Goal: Information Seeking & Learning: Learn about a topic

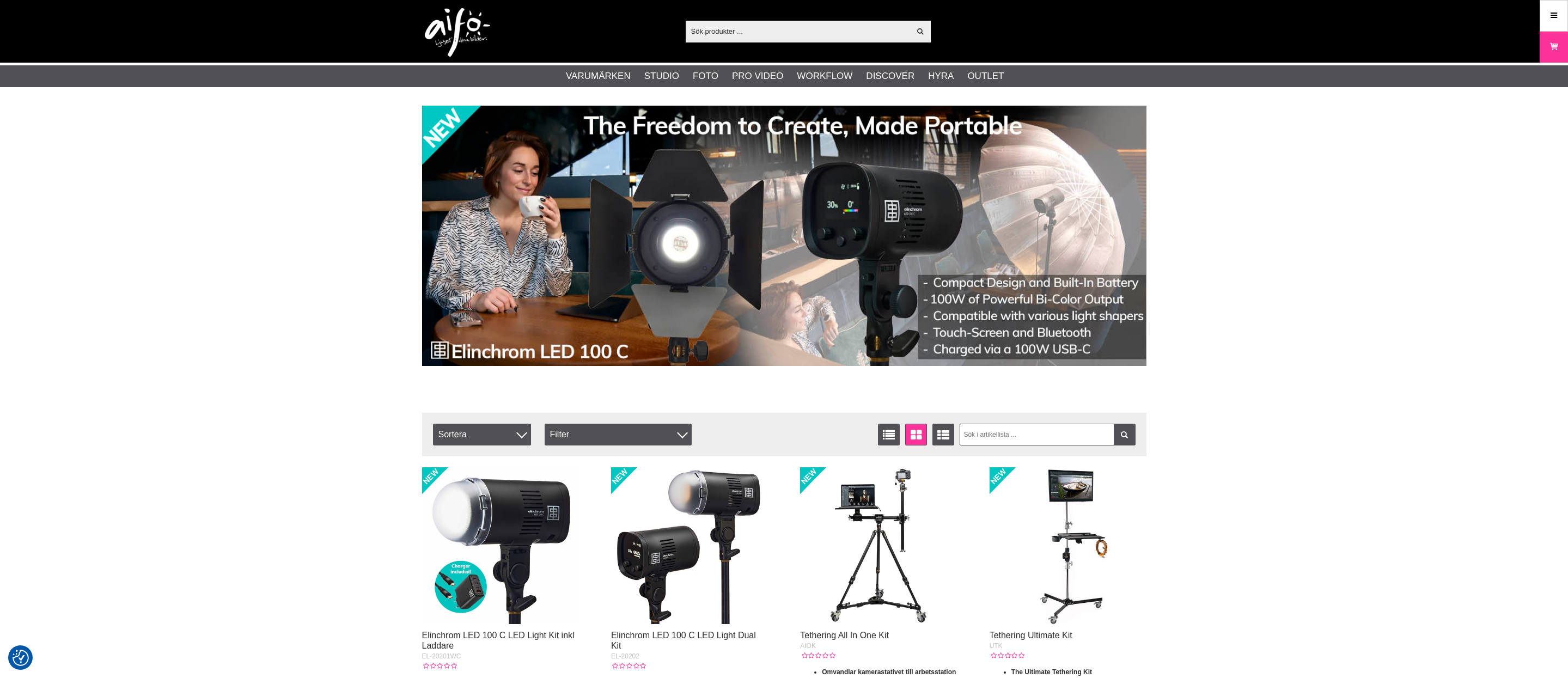
click at [734, 18] on div "Visa alla Artiklar Kategorier av artiklar Din sökning på gav inga träffar. Var …" at bounding box center [784, 31] width 741 height 62
click at [734, 22] on div "Visa alla" at bounding box center [808, 32] width 245 height 22
click at [730, 31] on input "text" at bounding box center [797, 31] width 225 height 17
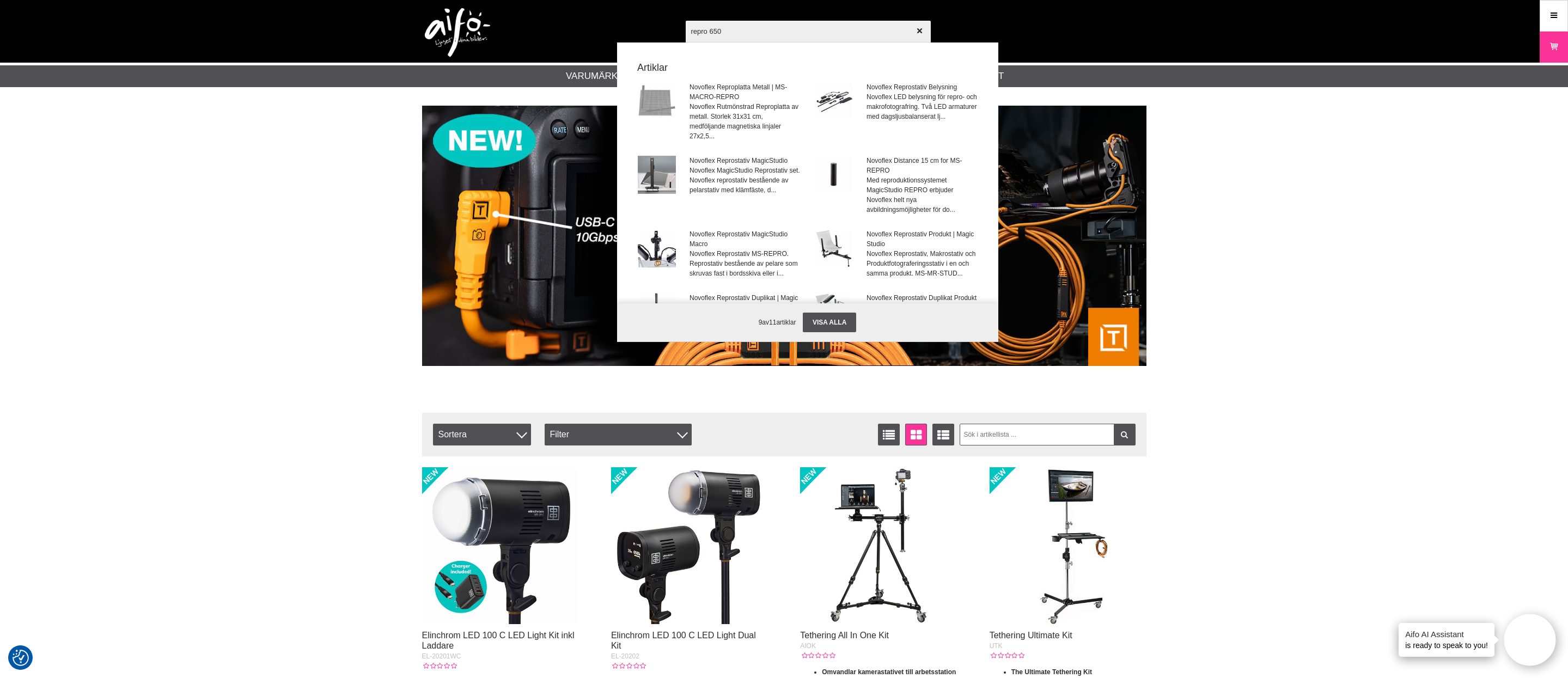
type input "repro 6500"
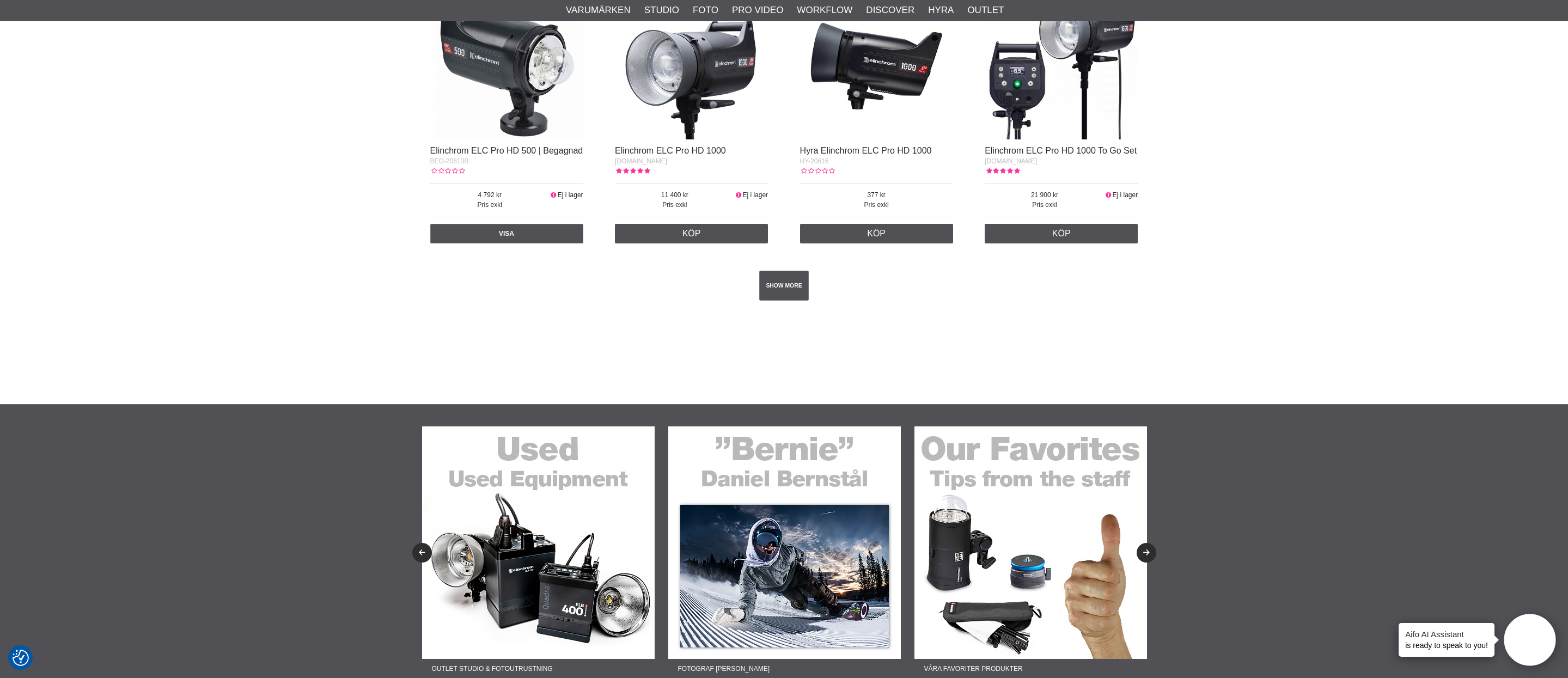
scroll to position [1928, 0]
click at [785, 287] on link "SHOW MORE" at bounding box center [784, 284] width 50 height 30
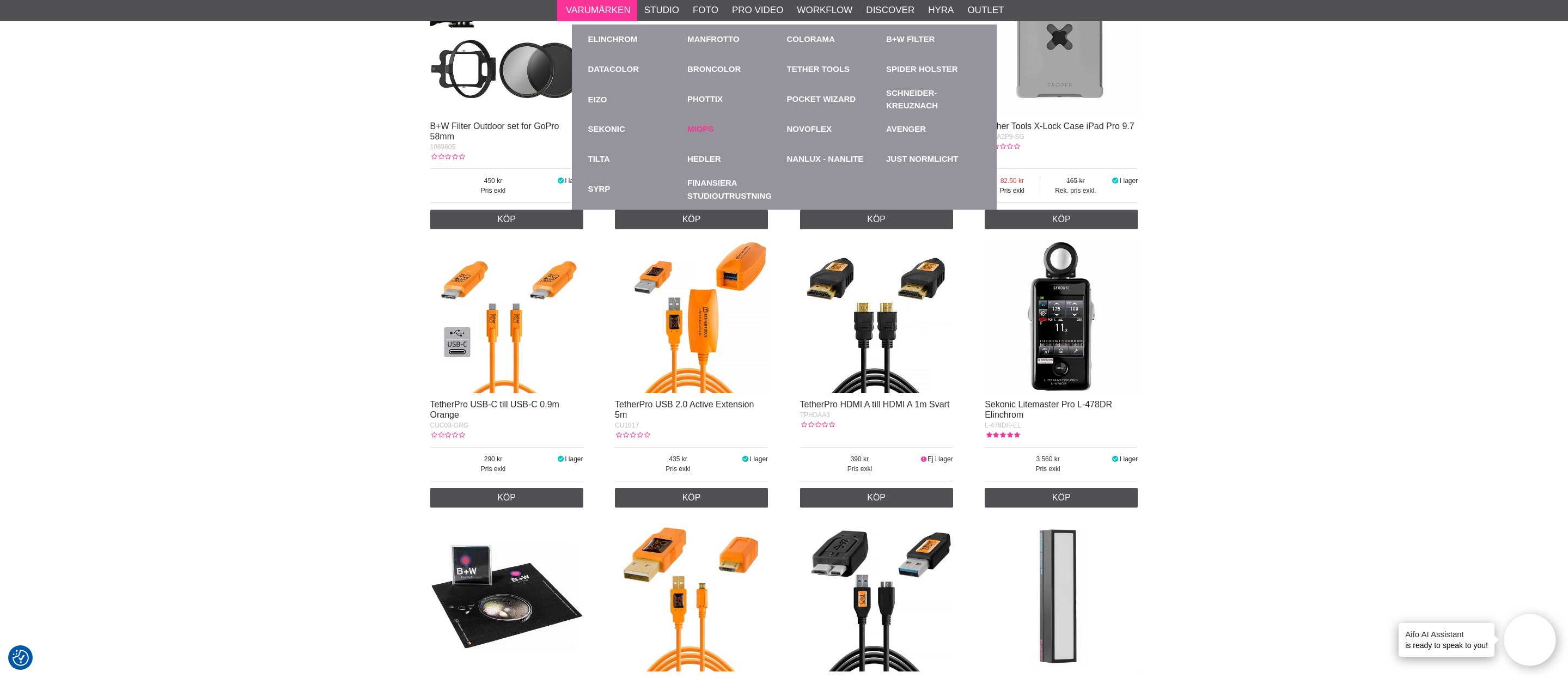
scroll to position [12075, 0]
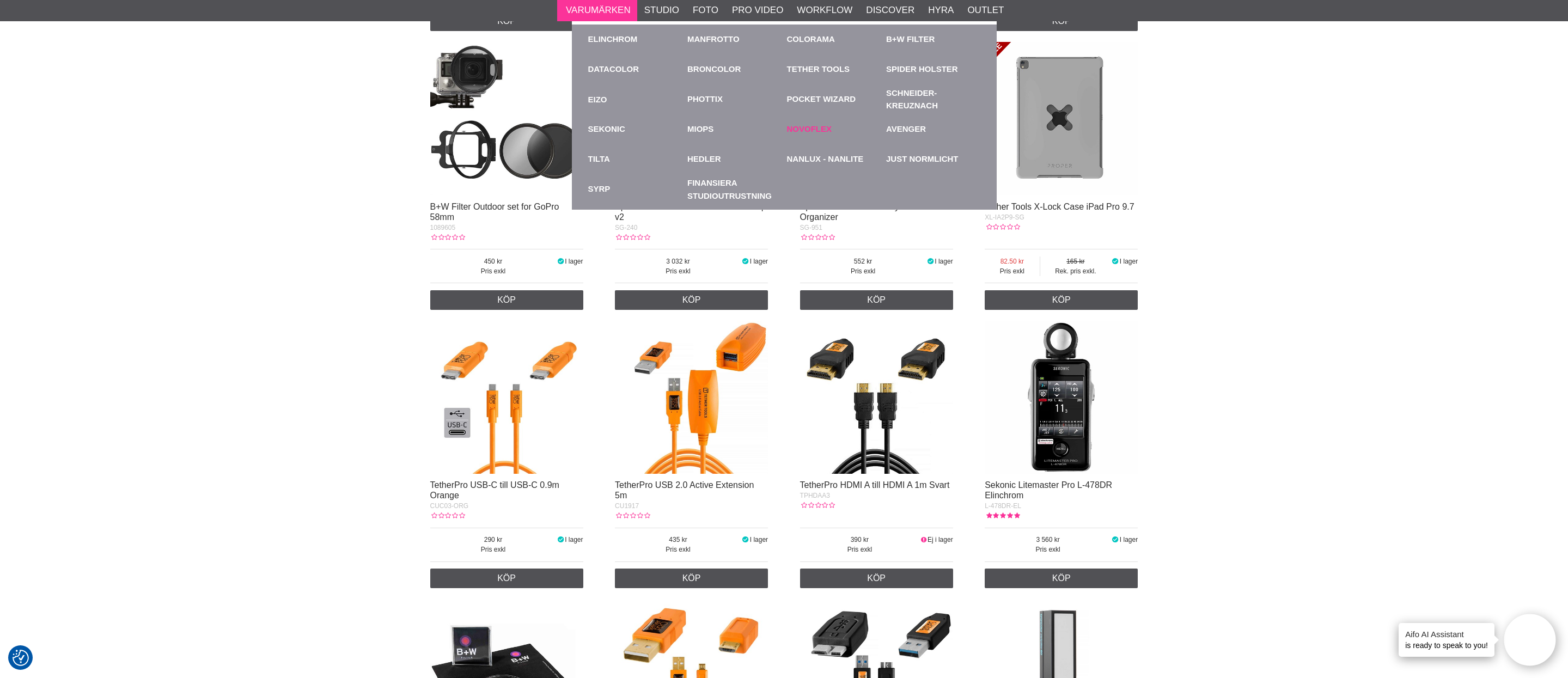
click at [827, 130] on link "Novoflex" at bounding box center [810, 129] width 45 height 12
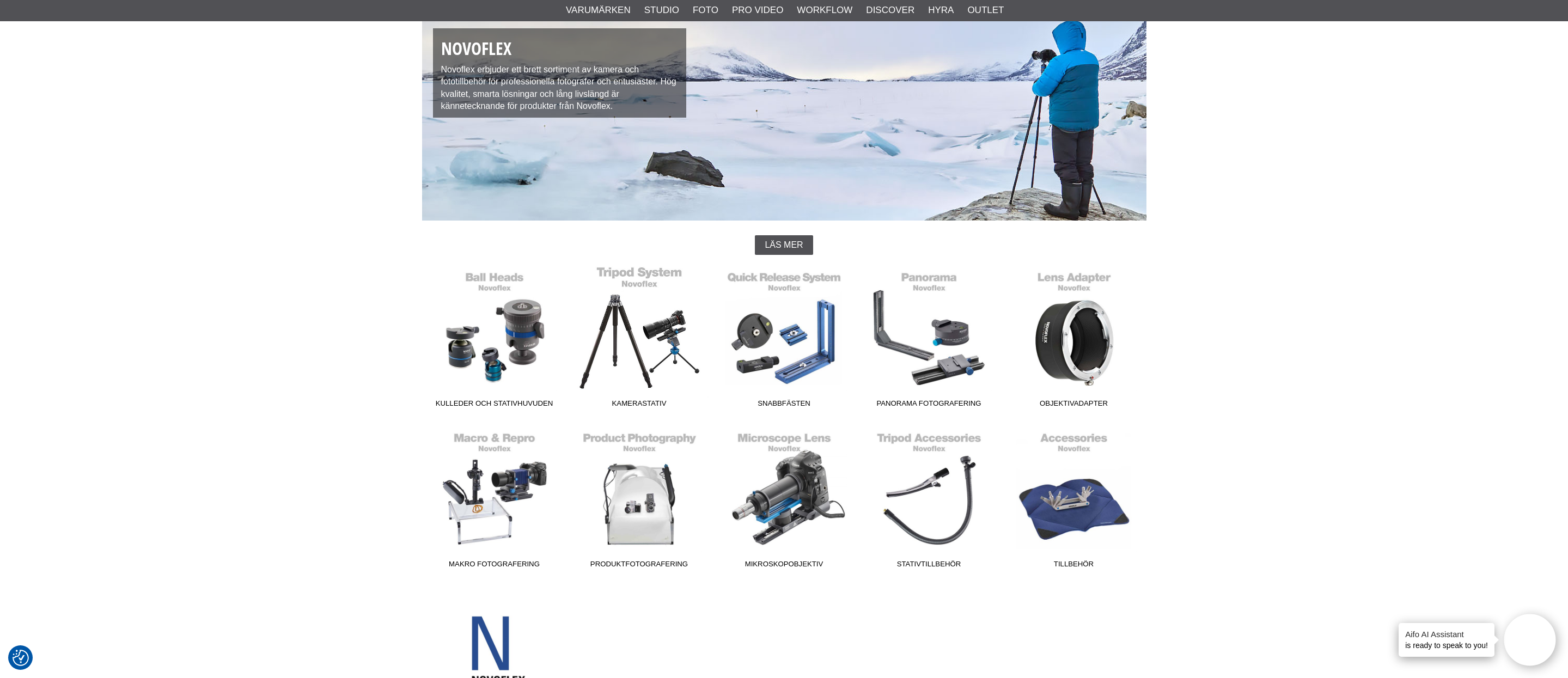
scroll to position [93, 0]
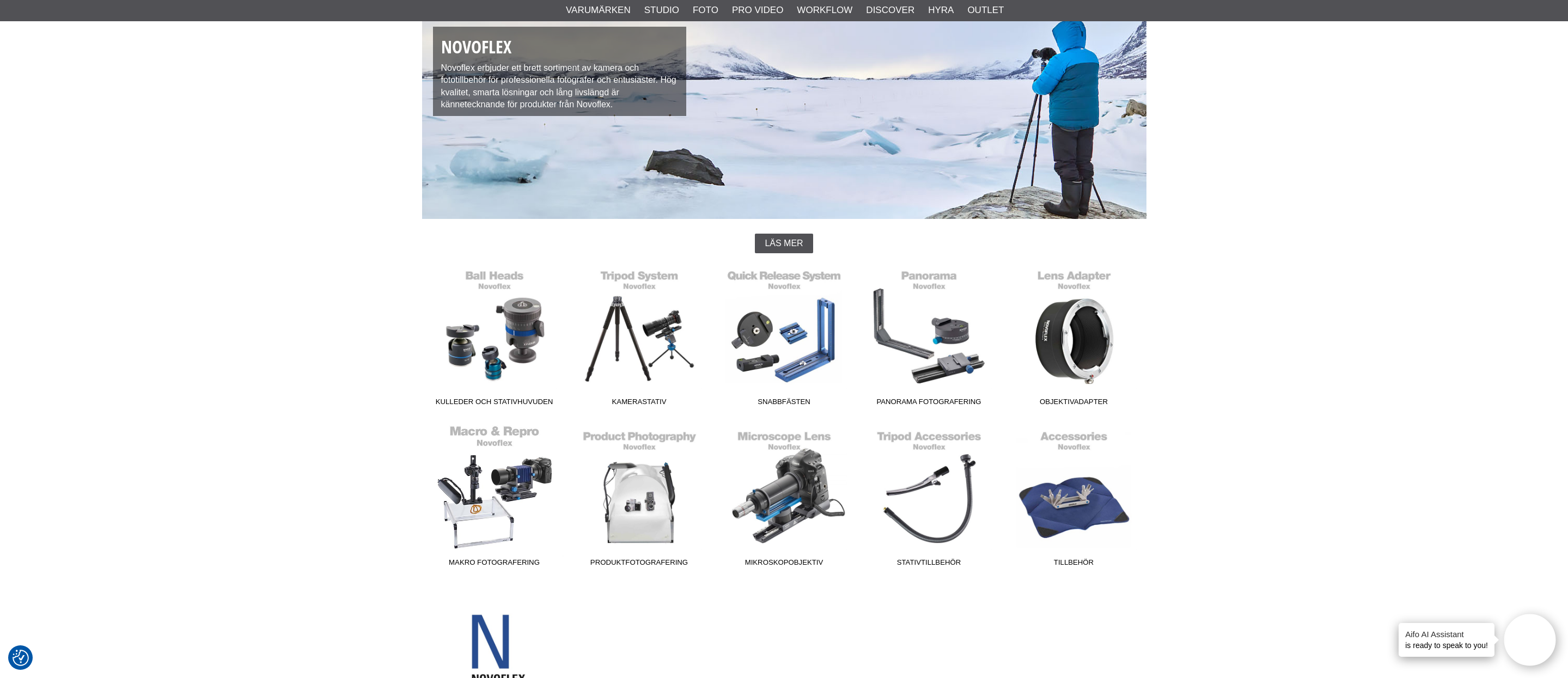
click at [494, 488] on link "Makro Fotografering" at bounding box center [494, 499] width 145 height 147
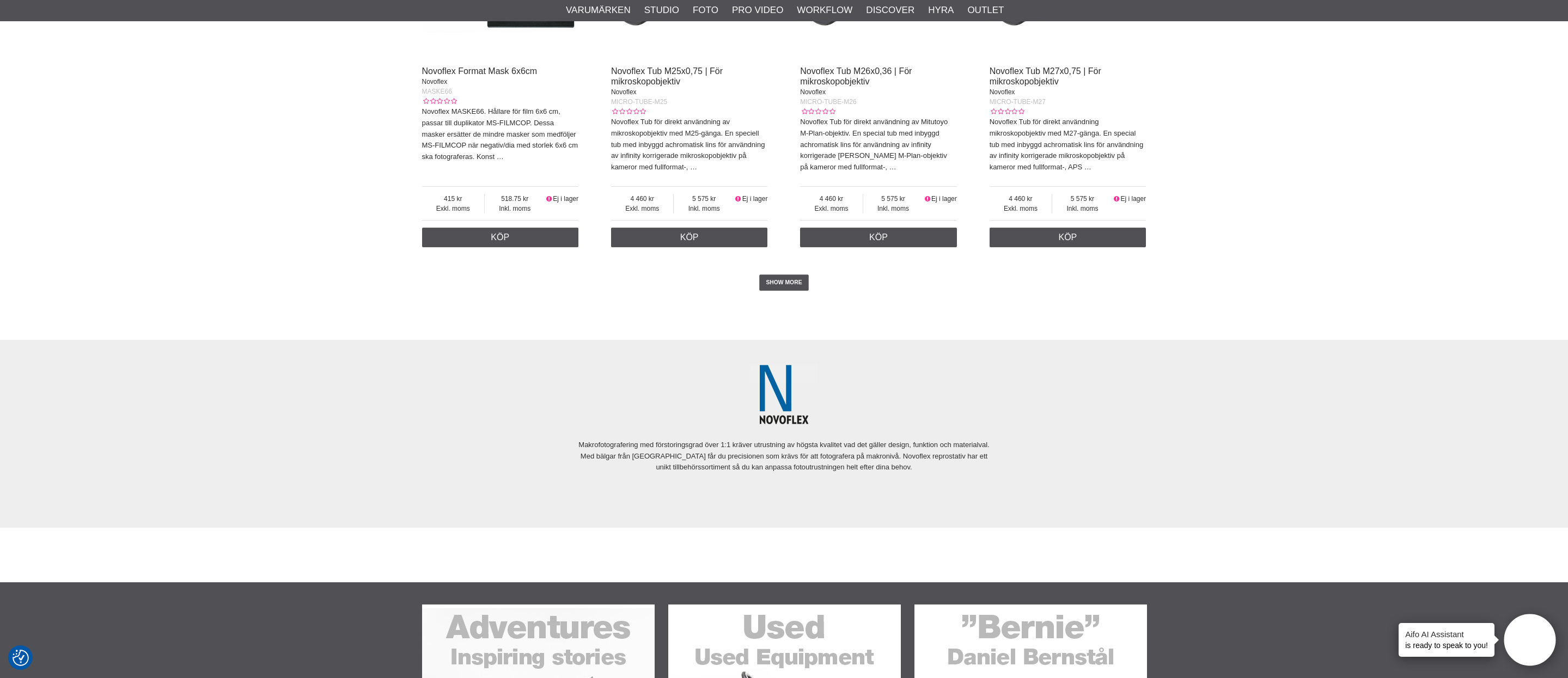
scroll to position [2671, 0]
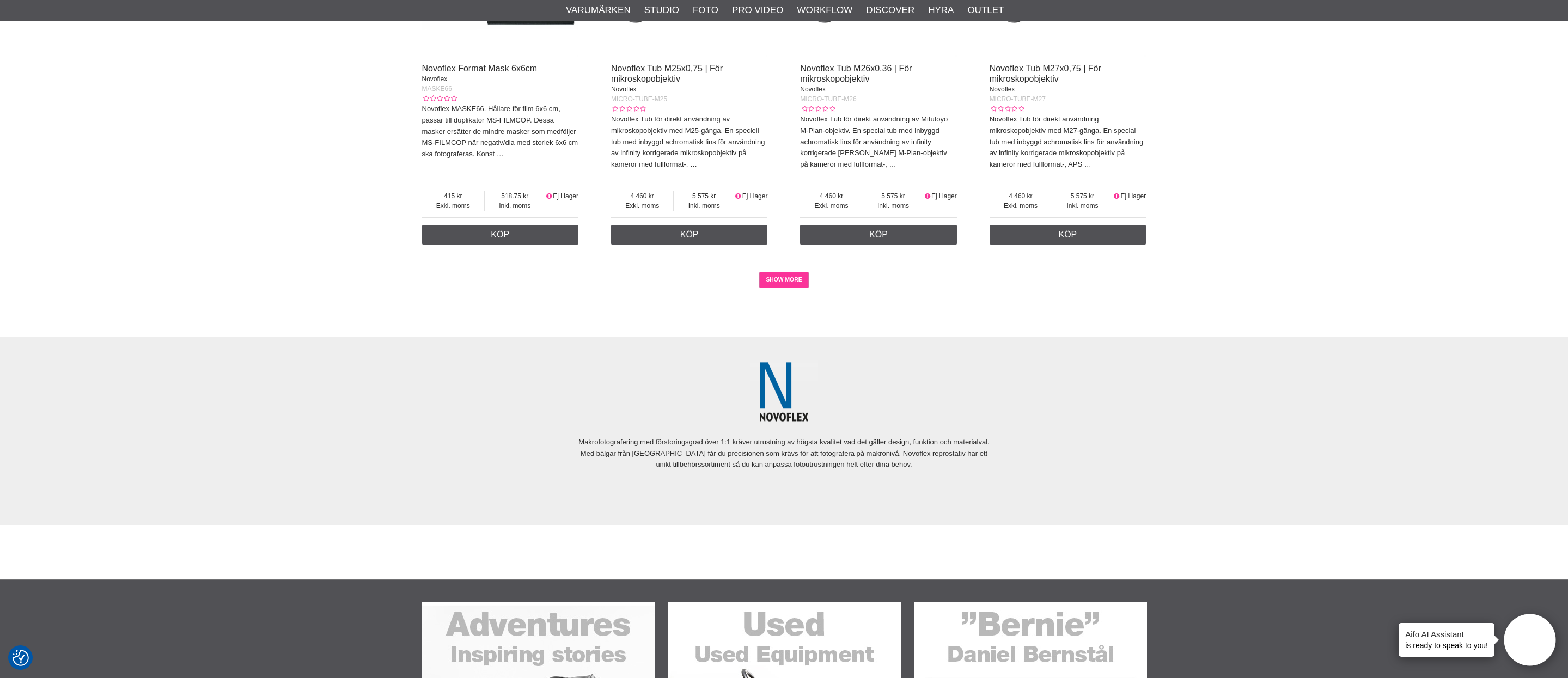
click at [778, 272] on link "SHOW MORE" at bounding box center [784, 280] width 50 height 17
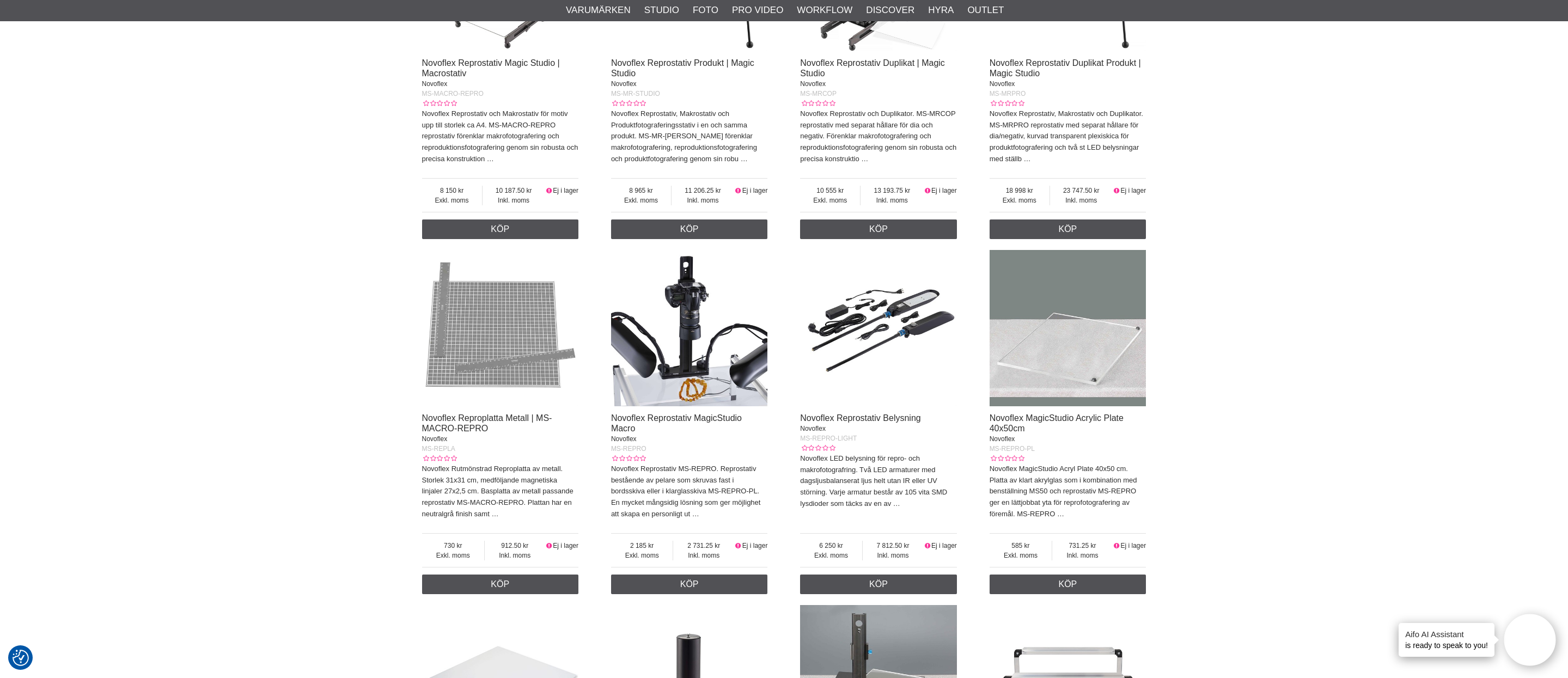
scroll to position [3747, 0]
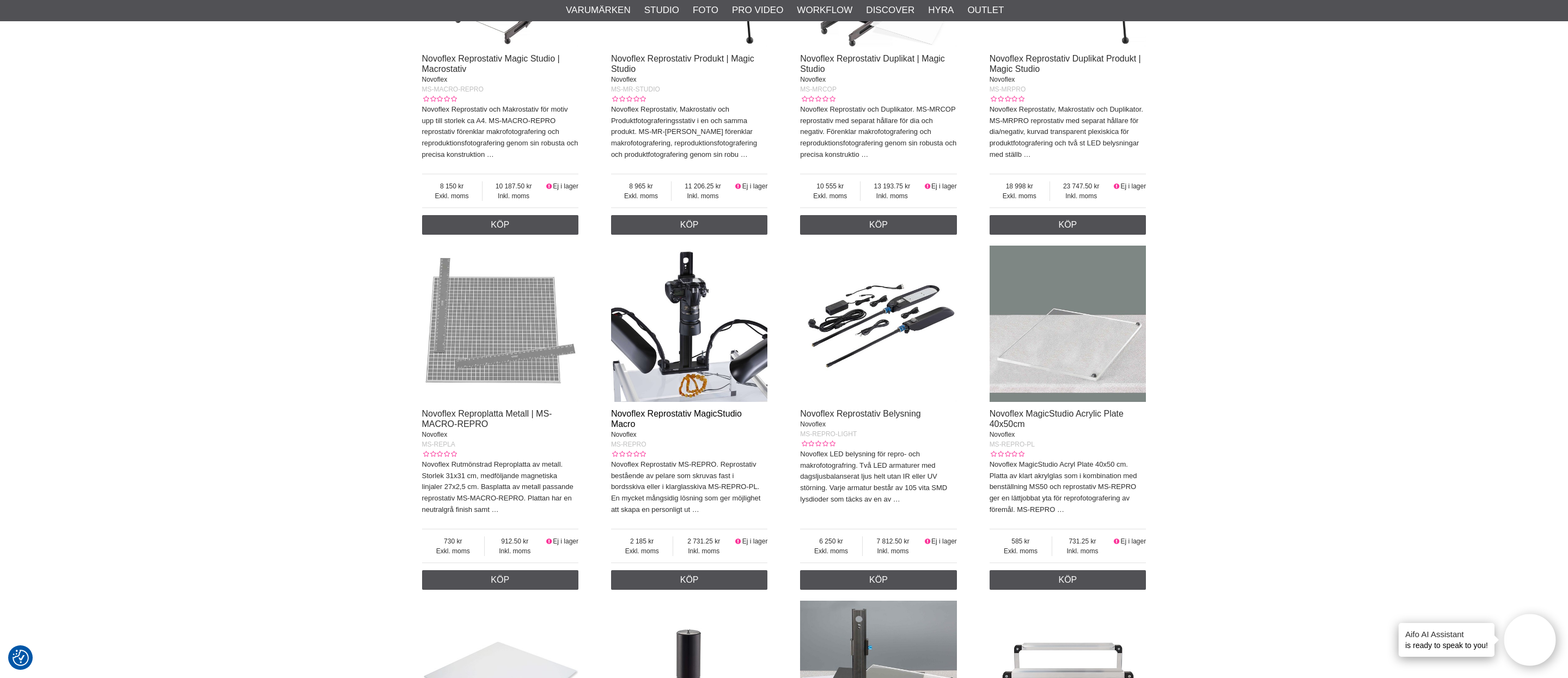
click at [675, 409] on link "Novoflex Reprostativ MagicStudio Macro" at bounding box center [676, 419] width 130 height 20
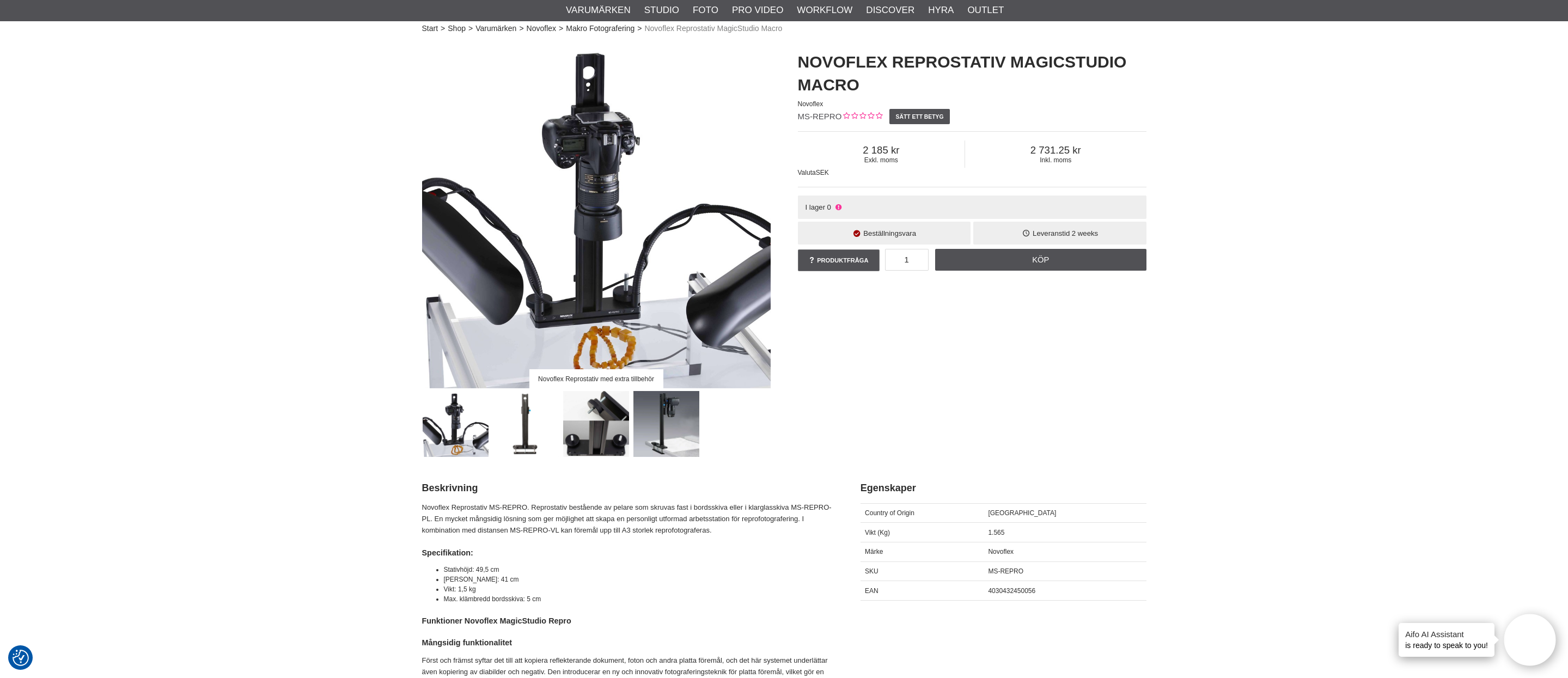
scroll to position [74, 0]
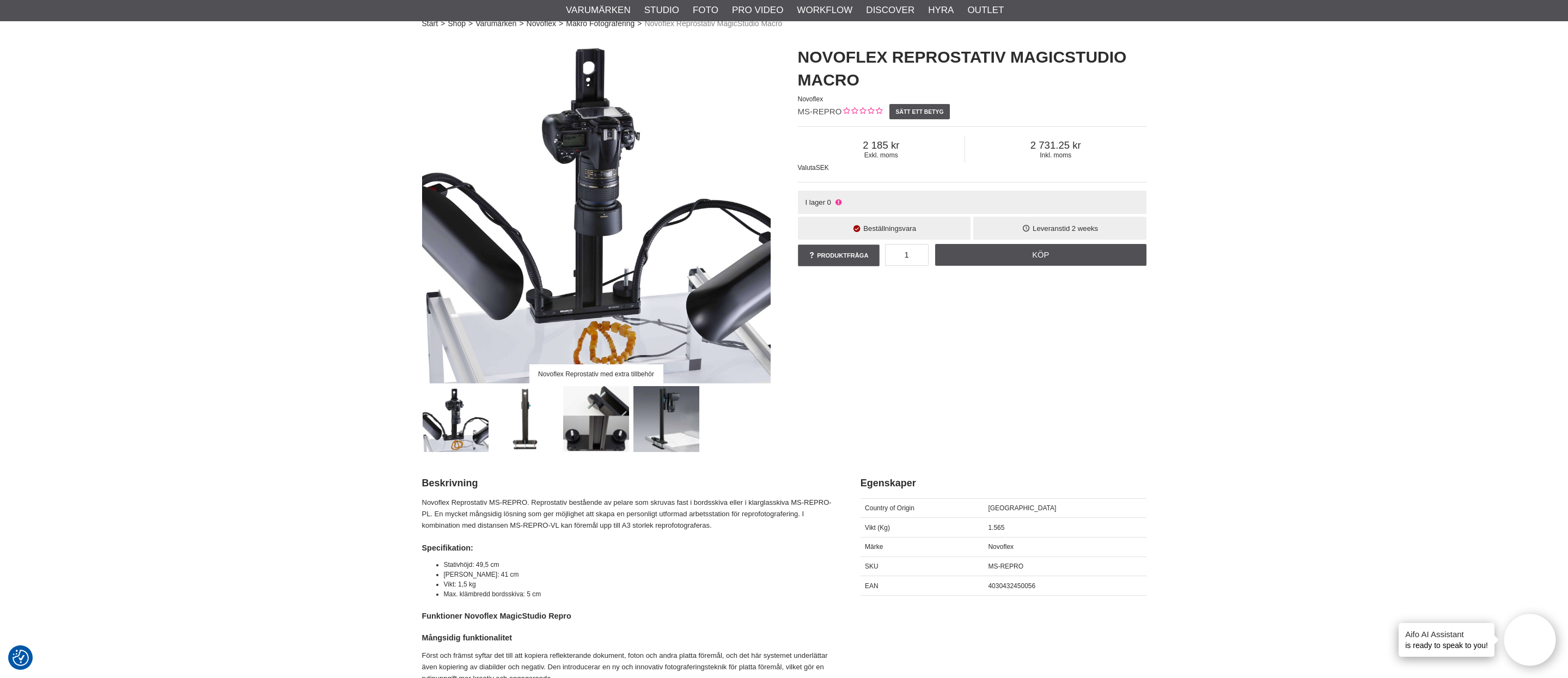
click at [529, 420] on img at bounding box center [526, 419] width 66 height 66
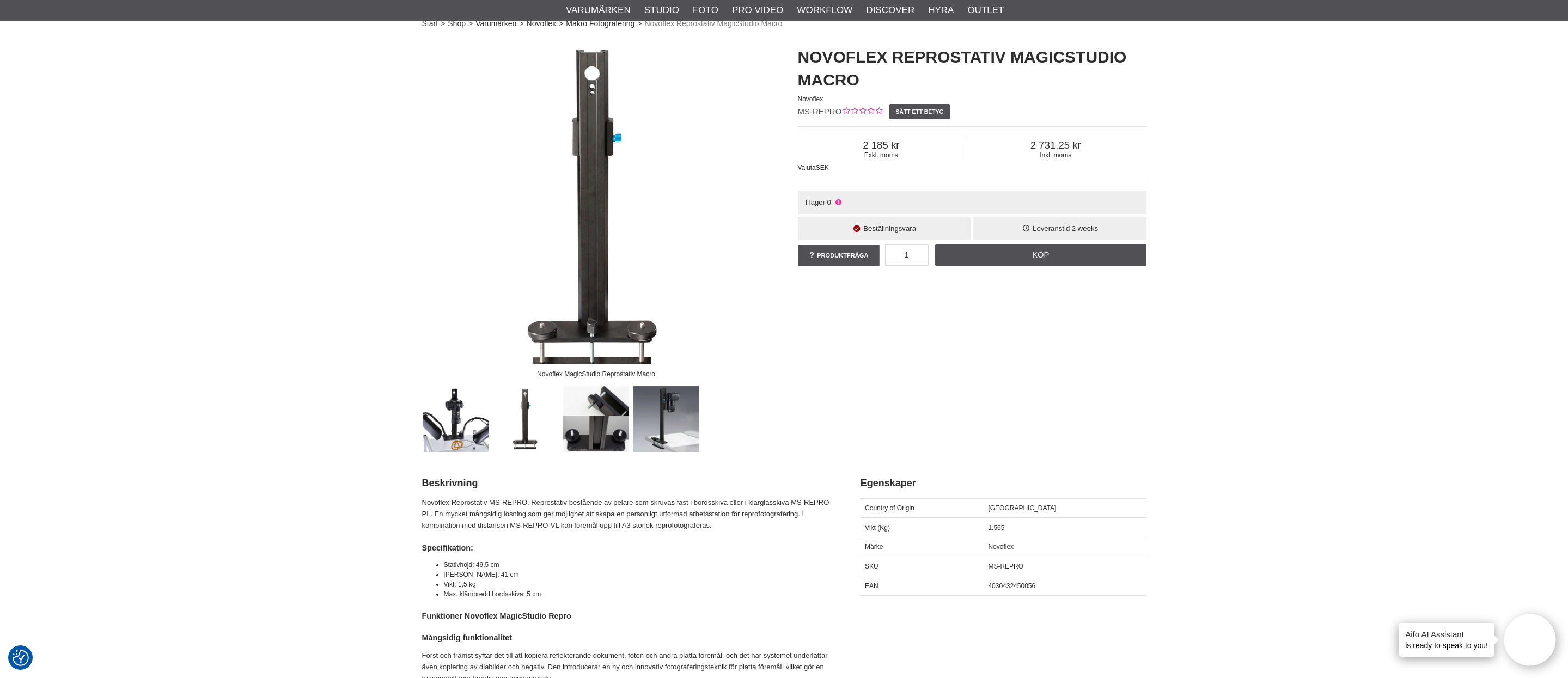
click at [675, 425] on img at bounding box center [666, 419] width 66 height 66
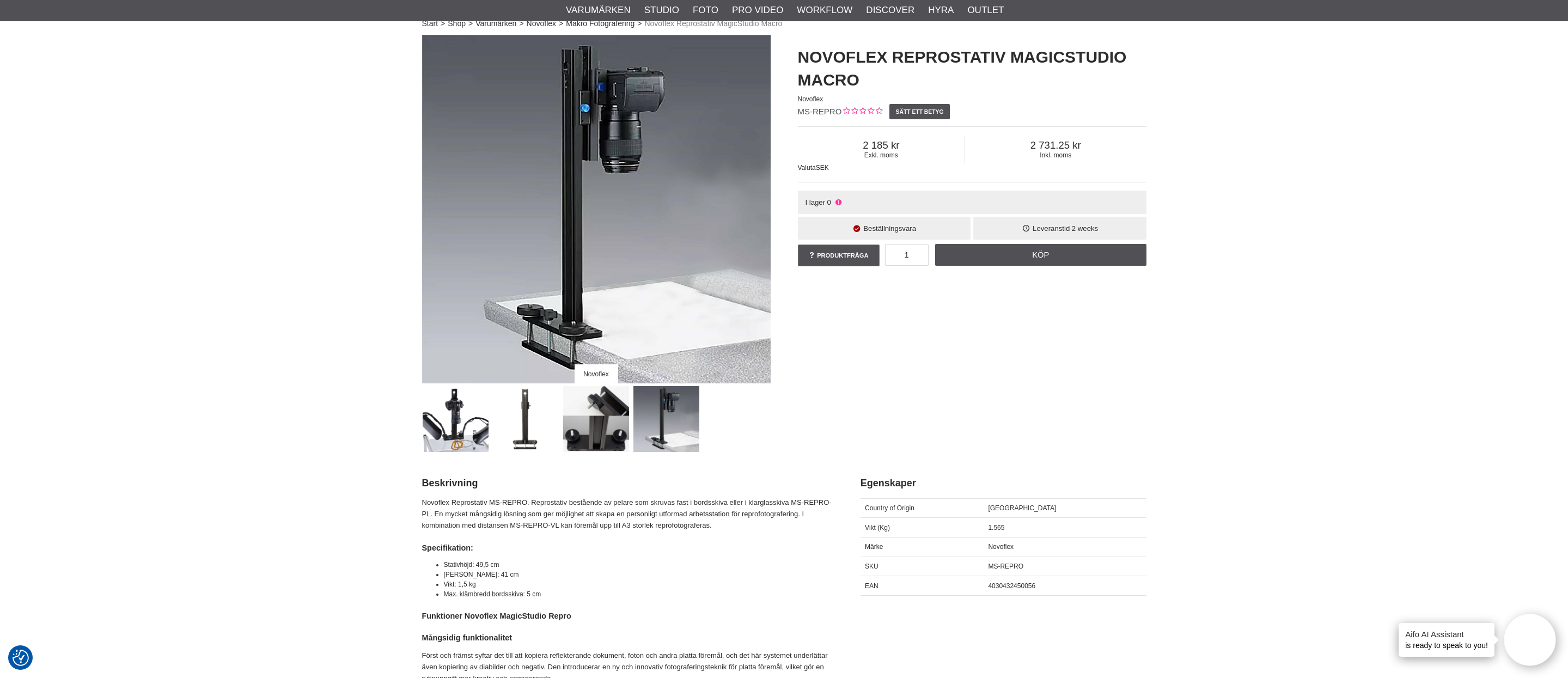
click at [470, 433] on img at bounding box center [456, 419] width 66 height 66
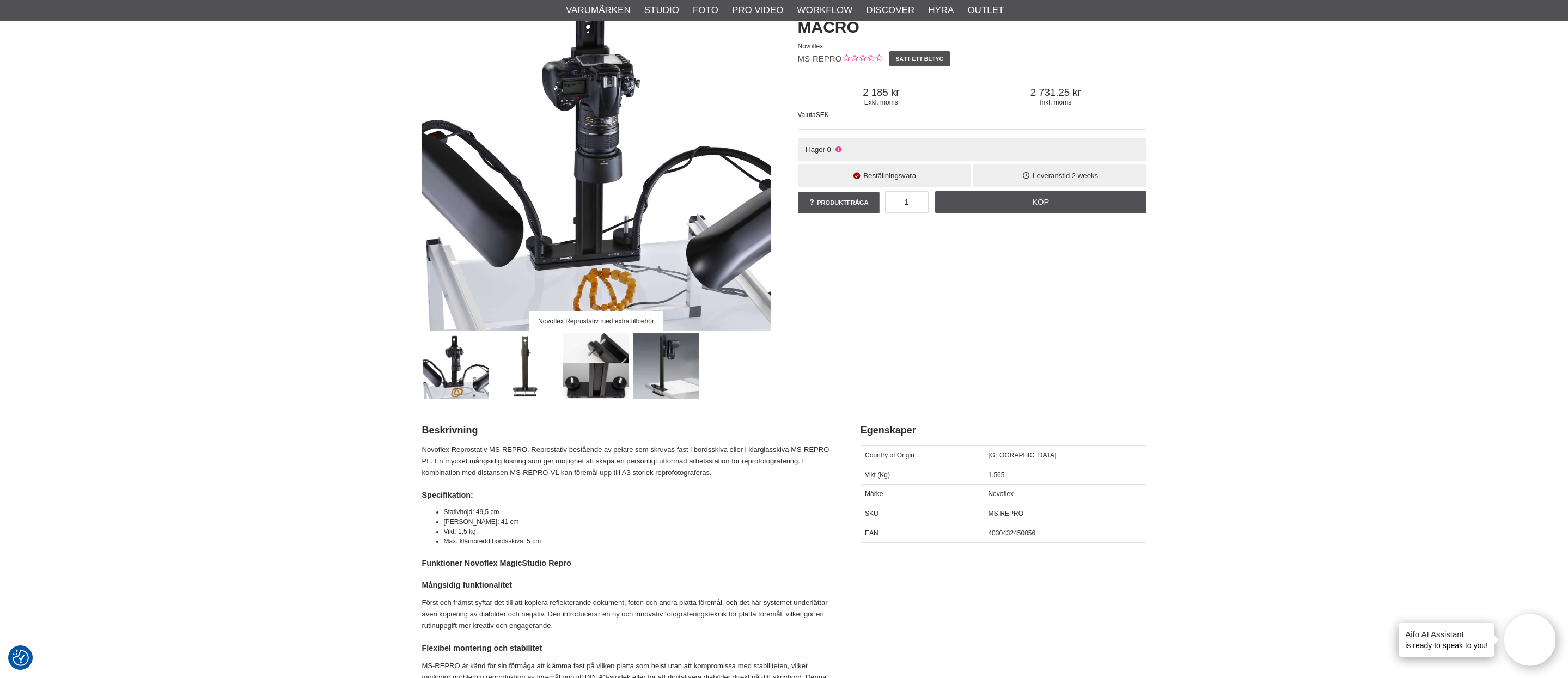
scroll to position [130, 0]
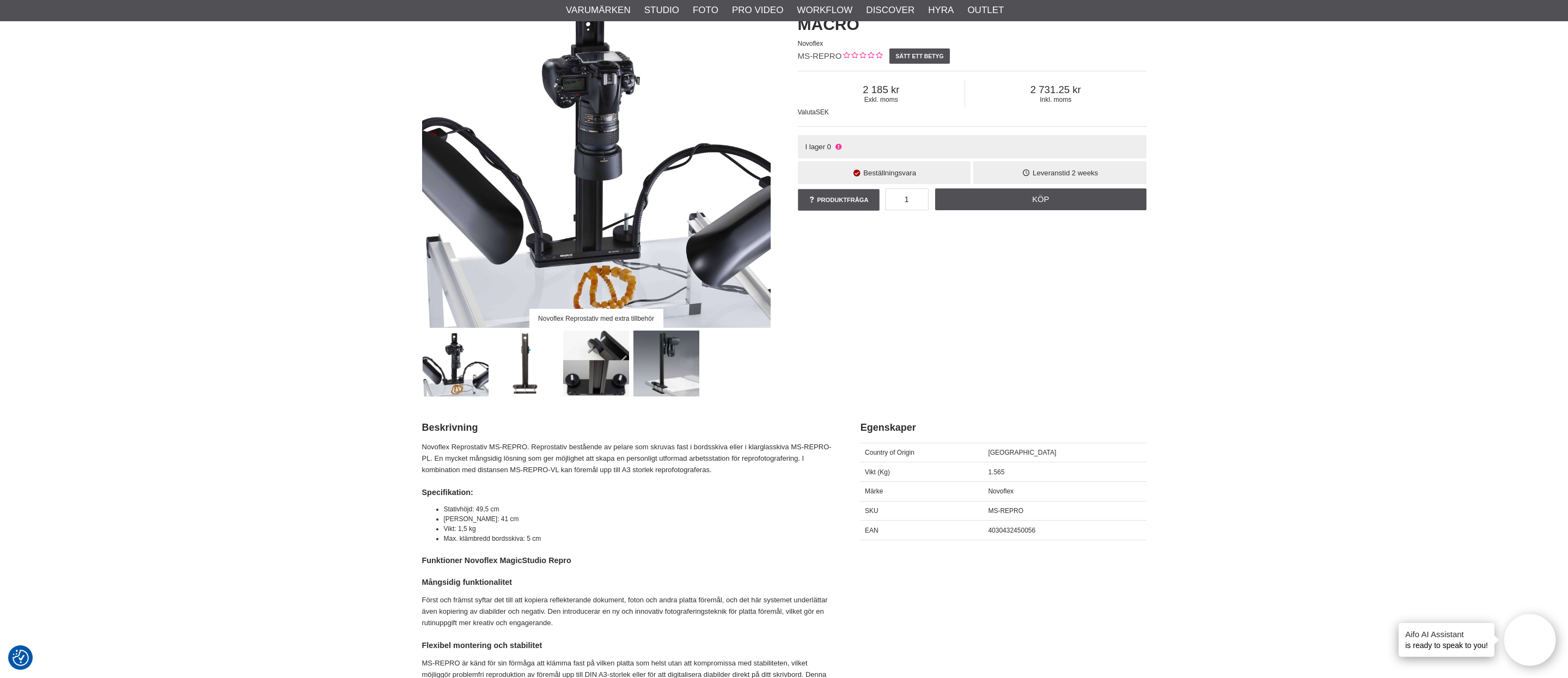
click at [677, 382] on img at bounding box center [666, 364] width 66 height 66
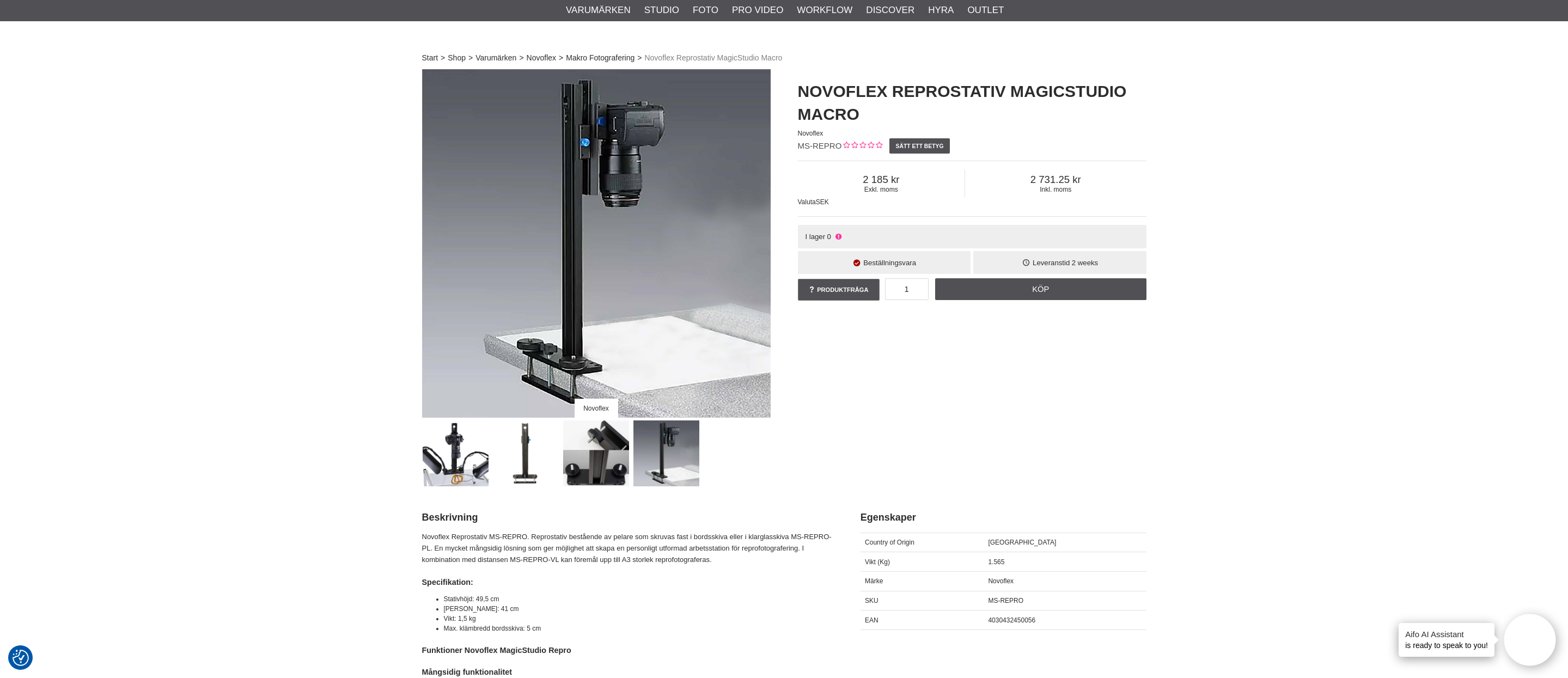
scroll to position [0, 0]
